Goal: Task Accomplishment & Management: Manage account settings

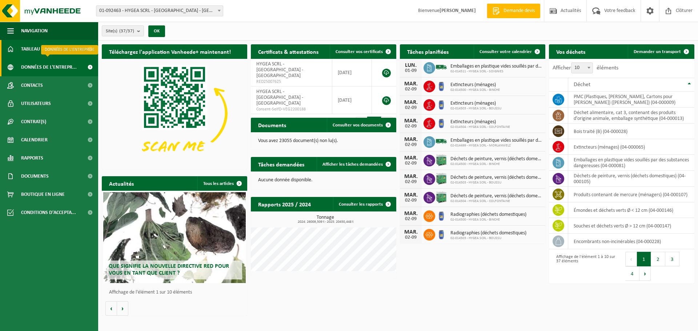
click at [60, 66] on span "Données de l'entrepr..." at bounding box center [49, 67] width 56 height 18
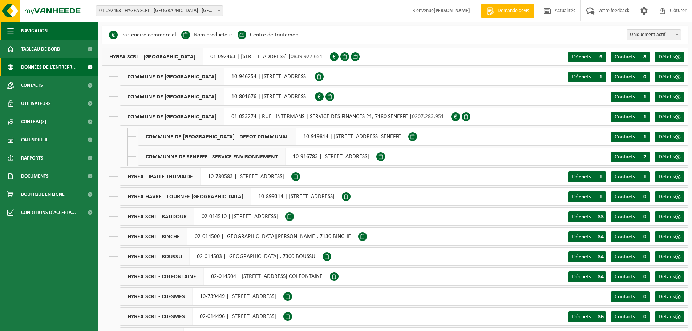
click at [47, 29] on span "Navigation" at bounding box center [34, 31] width 27 height 18
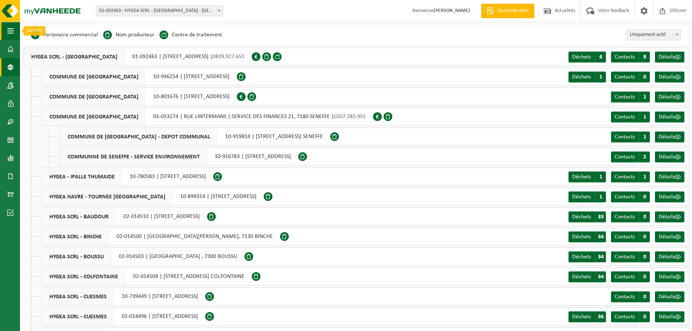
click at [11, 32] on span "button" at bounding box center [10, 31] width 7 height 18
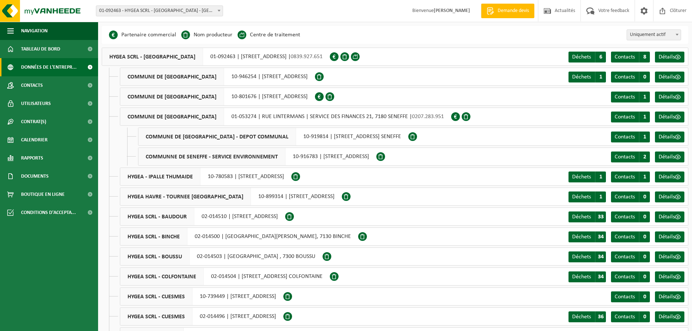
click at [29, 66] on span "Données de l'entrepr..." at bounding box center [49, 67] width 56 height 18
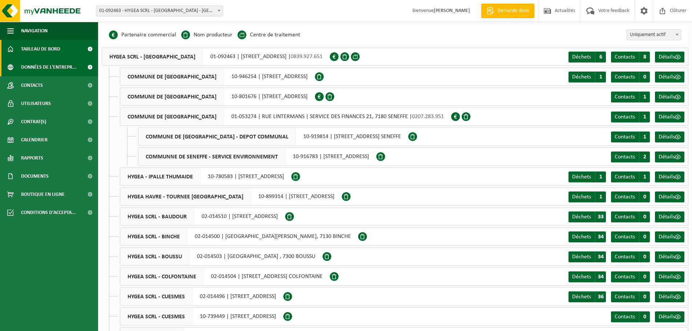
click at [33, 49] on span "Tableau de bord" at bounding box center [40, 49] width 39 height 18
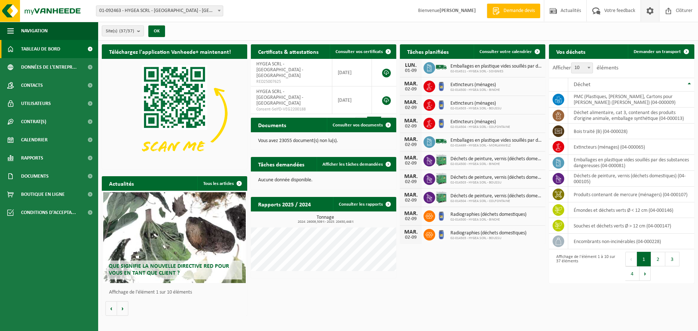
click at [650, 11] on span at bounding box center [649, 10] width 11 height 21
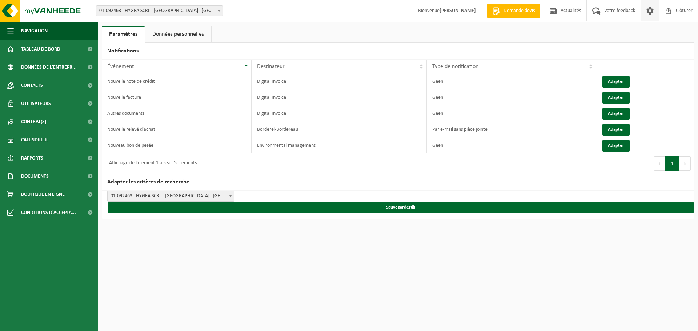
click at [164, 32] on link "Données personnelles" at bounding box center [178, 34] width 66 height 17
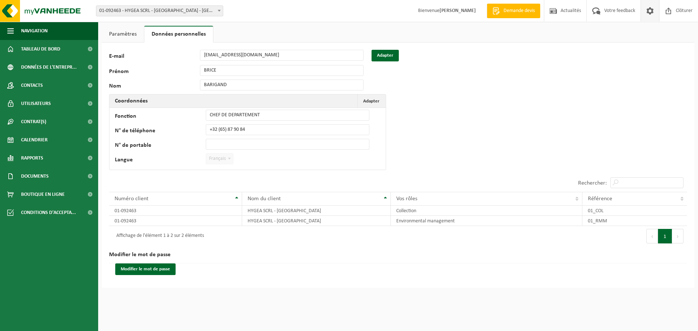
click at [128, 36] on link "Paramètres" at bounding box center [123, 34] width 42 height 17
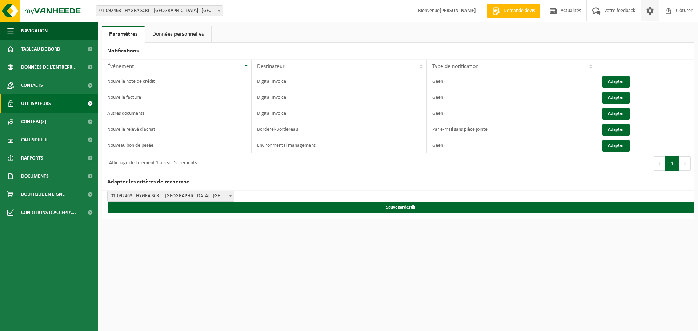
click at [44, 105] on span "Utilisateurs" at bounding box center [36, 103] width 30 height 18
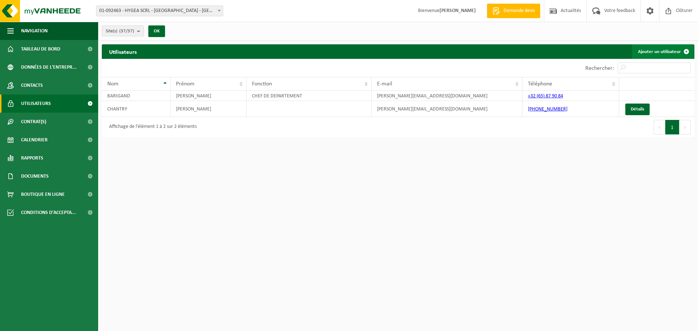
click at [674, 51] on link "Ajouter un utilisateur" at bounding box center [662, 51] width 61 height 15
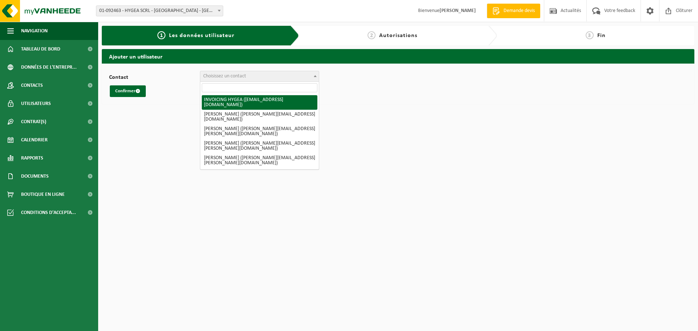
click at [236, 75] on span "Choisissez un contact" at bounding box center [224, 75] width 43 height 5
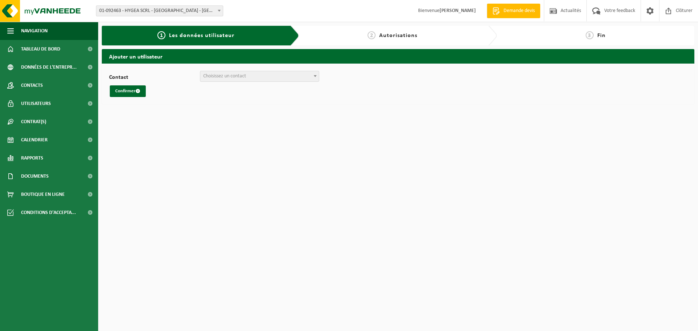
click at [236, 75] on span "Choisissez un contact" at bounding box center [224, 75] width 43 height 5
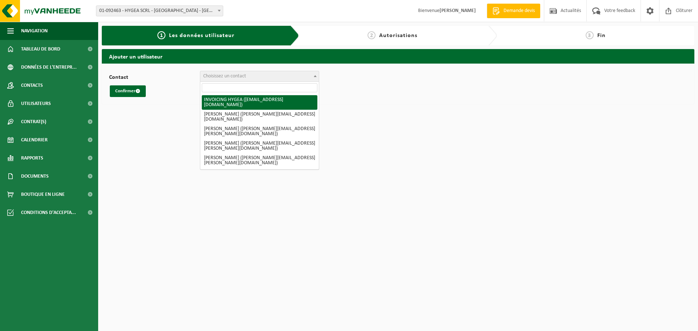
click at [236, 75] on span "Choisissez un contact" at bounding box center [224, 75] width 43 height 5
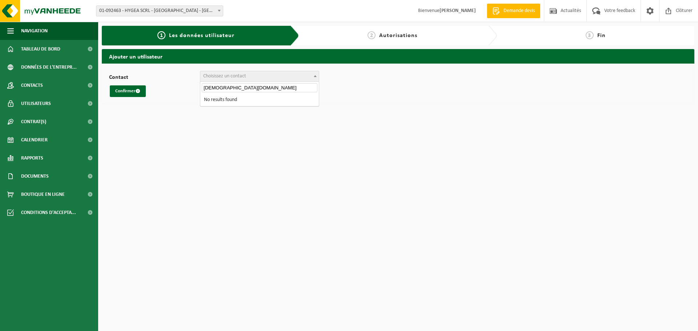
click at [217, 87] on input "romaiçn.debieve@hygea.be" at bounding box center [260, 87] width 116 height 9
type input "[EMAIL_ADDRESS][DOMAIN_NAME]"
click at [270, 86] on input "[EMAIL_ADDRESS][DOMAIN_NAME]" at bounding box center [260, 87] width 116 height 9
click at [122, 92] on button "Confirmer" at bounding box center [128, 91] width 36 height 12
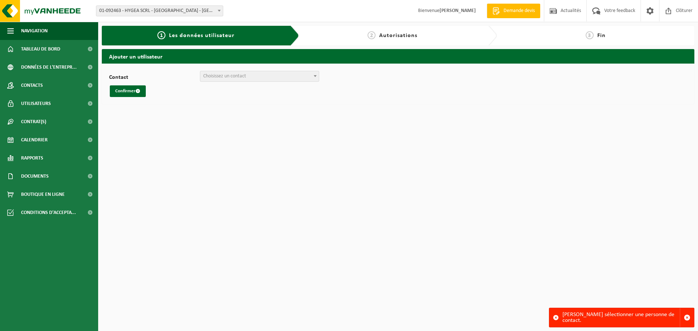
click at [278, 74] on span "Choisissez un contact" at bounding box center [259, 76] width 118 height 10
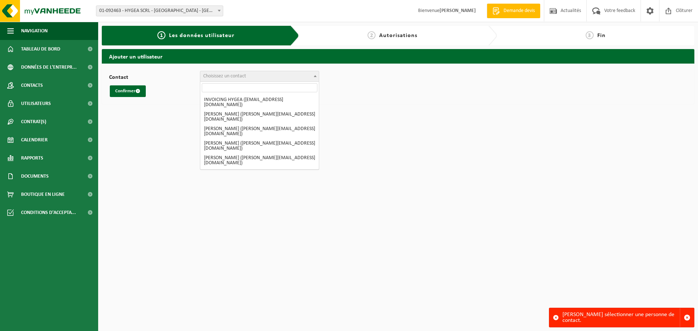
select select "0"
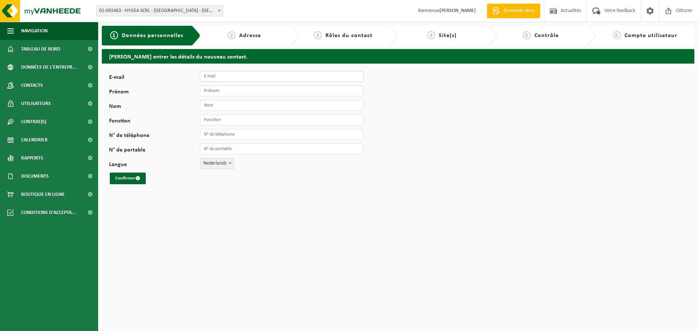
click at [243, 77] on input "E-mail" at bounding box center [281, 76] width 163 height 11
click at [206, 75] on input "Bromain.debieve" at bounding box center [281, 76] width 163 height 11
click at [247, 77] on input "romain.debieve" at bounding box center [281, 76] width 163 height 11
type input "[EMAIL_ADDRESS][DOMAIN_NAME]"
click at [237, 90] on input "Prénom" at bounding box center [281, 90] width 163 height 11
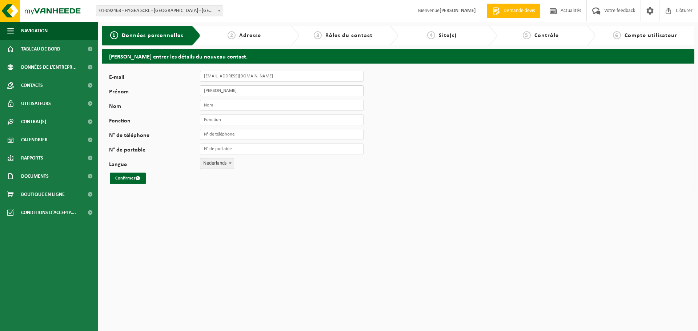
type input "Romain"
type input "Debieve"
click at [237, 120] on input "Fonction" at bounding box center [281, 119] width 163 height 11
click at [225, 120] on input "Administratf logistique" at bounding box center [281, 119] width 163 height 11
click at [226, 121] on input "Administratf logistique" at bounding box center [281, 119] width 163 height 11
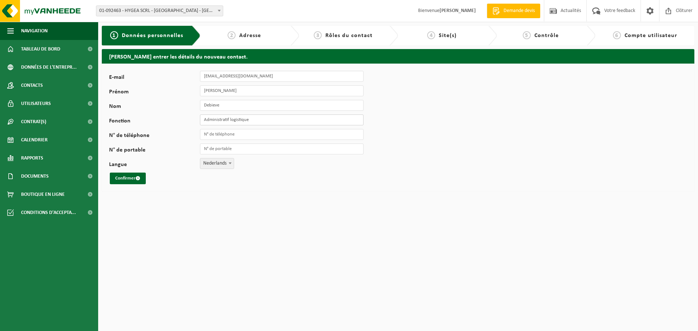
type input "Administratif logistique"
click at [216, 162] on span "Nederlands" at bounding box center [216, 163] width 33 height 10
select select "1"
click at [126, 177] on button "Confirmer" at bounding box center [128, 179] width 36 height 12
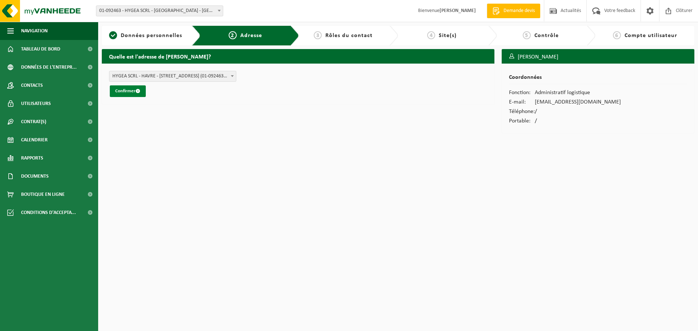
click at [122, 90] on button "Confirmer" at bounding box center [128, 91] width 36 height 12
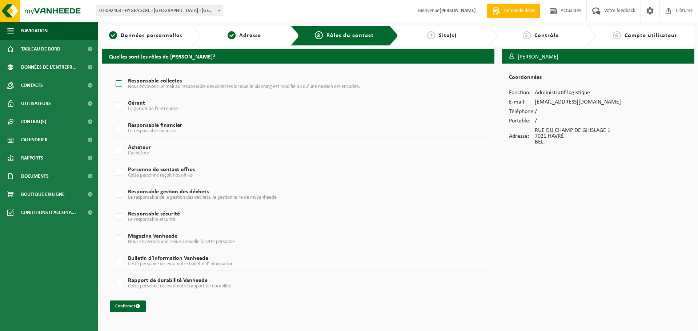
click at [118, 83] on label "Responsable collectes Nous envoyons un mali au responsable des collectes lorsqu…" at bounding box center [282, 83] width 336 height 11
click at [113, 75] on input "Responsable collectes Nous envoyons un mali au responsable des collectes lorsqu…" at bounding box center [113, 74] width 0 height 0
checkbox input "true"
click at [124, 302] on button "Confirmer" at bounding box center [128, 306] width 36 height 12
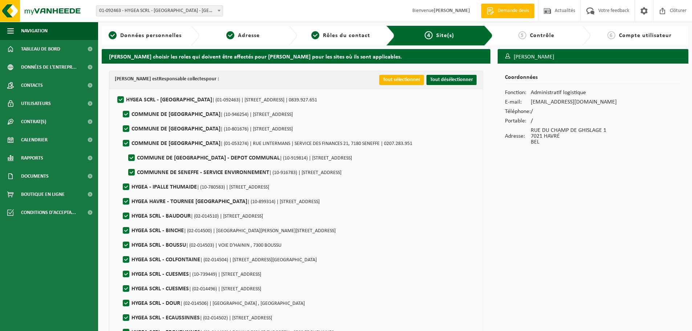
click at [396, 80] on button "Tout sélectionner" at bounding box center [401, 80] width 45 height 10
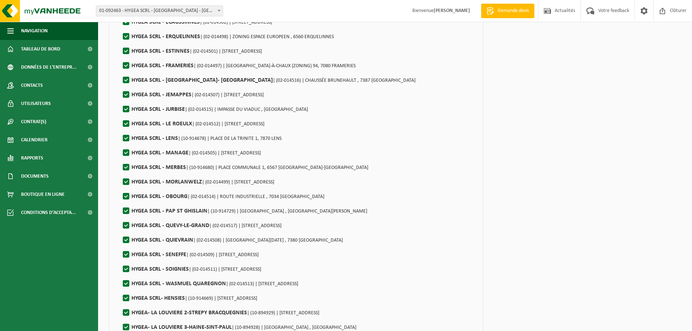
scroll to position [332, 0]
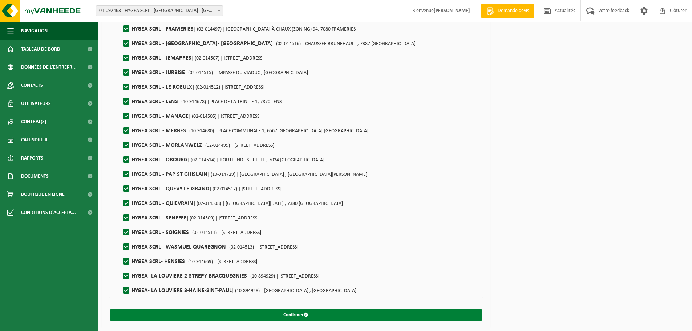
click at [288, 315] on button "Confirmer" at bounding box center [296, 315] width 373 height 12
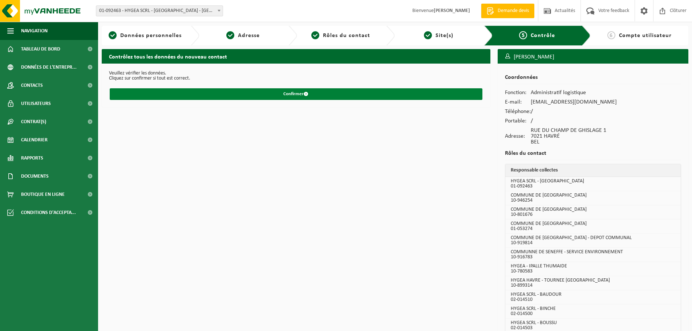
click at [295, 92] on button "Confirmer" at bounding box center [296, 94] width 373 height 12
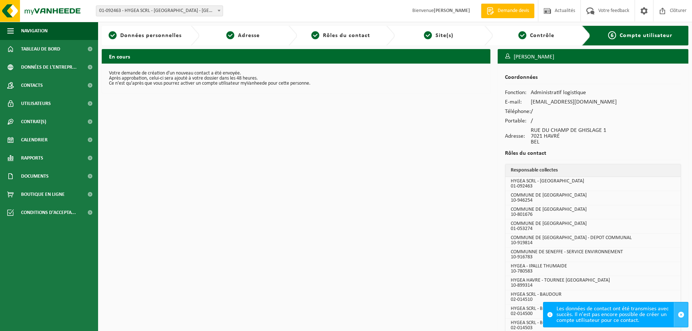
click at [682, 314] on span "button" at bounding box center [681, 314] width 7 height 7
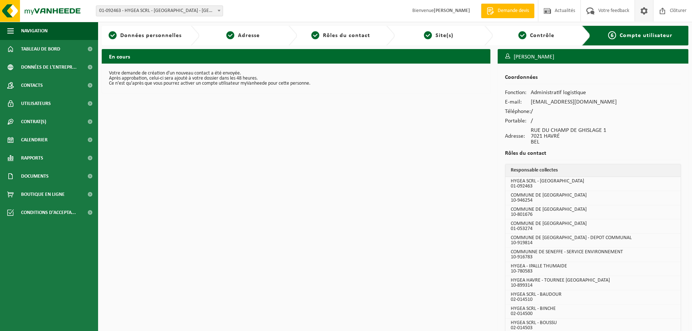
click at [646, 10] on span at bounding box center [644, 10] width 11 height 21
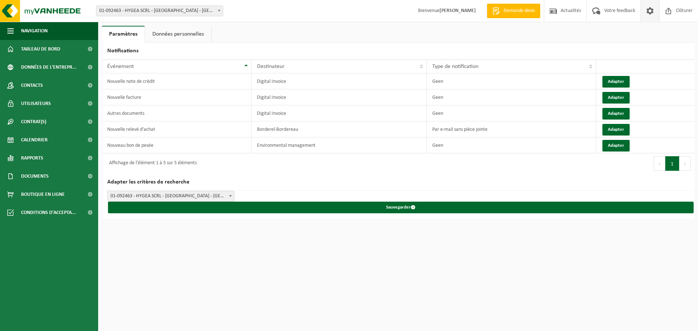
click at [162, 34] on link "Données personnelles" at bounding box center [178, 34] width 66 height 17
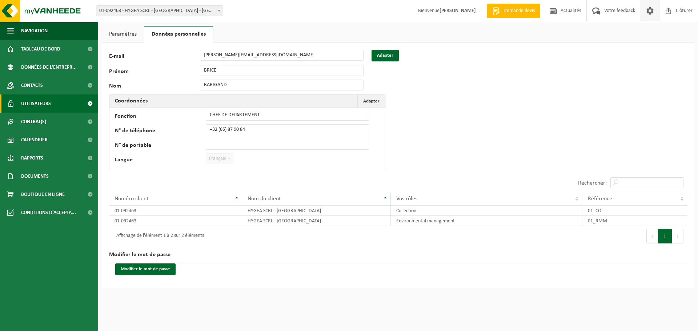
click at [49, 104] on span "Utilisateurs" at bounding box center [36, 103] width 30 height 18
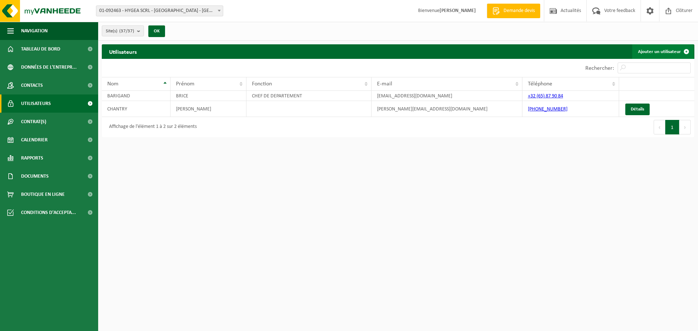
click at [654, 48] on link "Ajouter un utilisateur" at bounding box center [662, 51] width 61 height 15
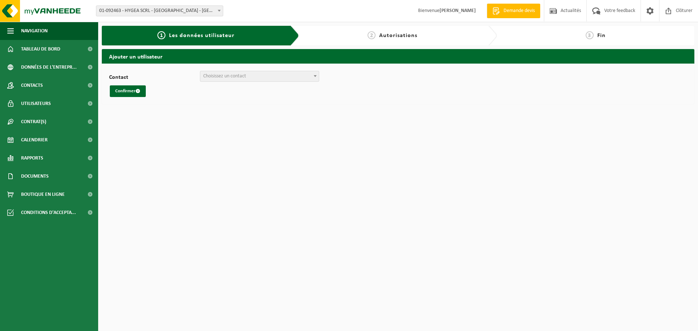
click at [284, 79] on span "Choisissez un contact" at bounding box center [259, 76] width 118 height 10
type input "r"
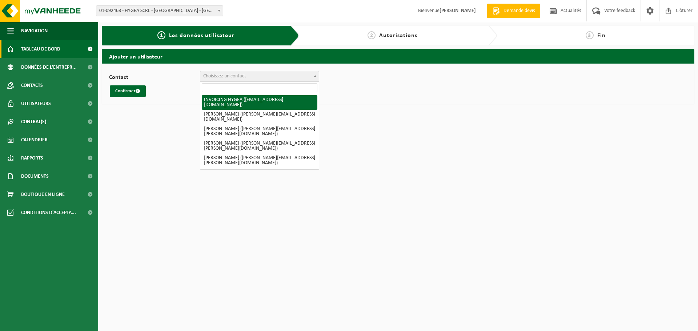
click at [38, 47] on span "Tableau de bord" at bounding box center [40, 49] width 39 height 18
